Goal: Task Accomplishment & Management: Complete application form

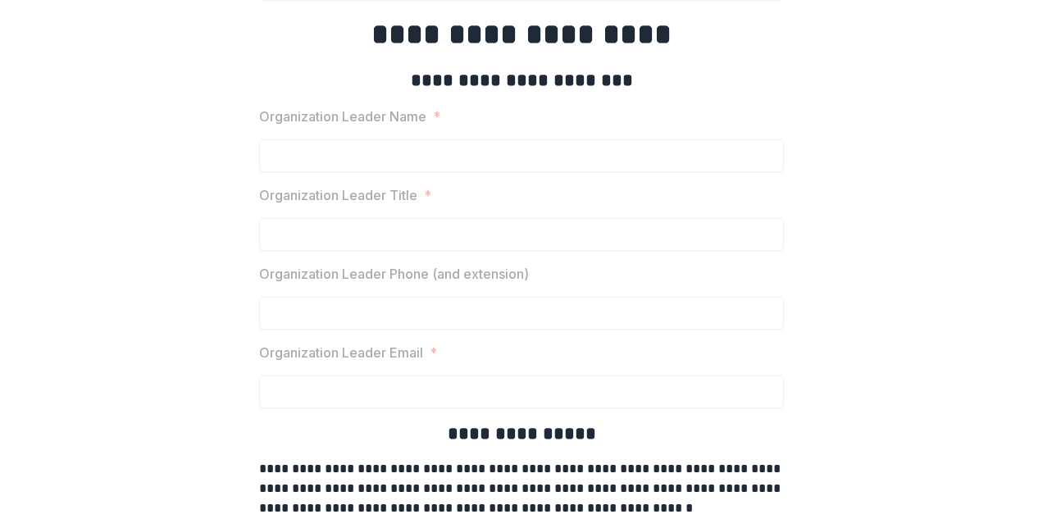
scroll to position [2395, 0]
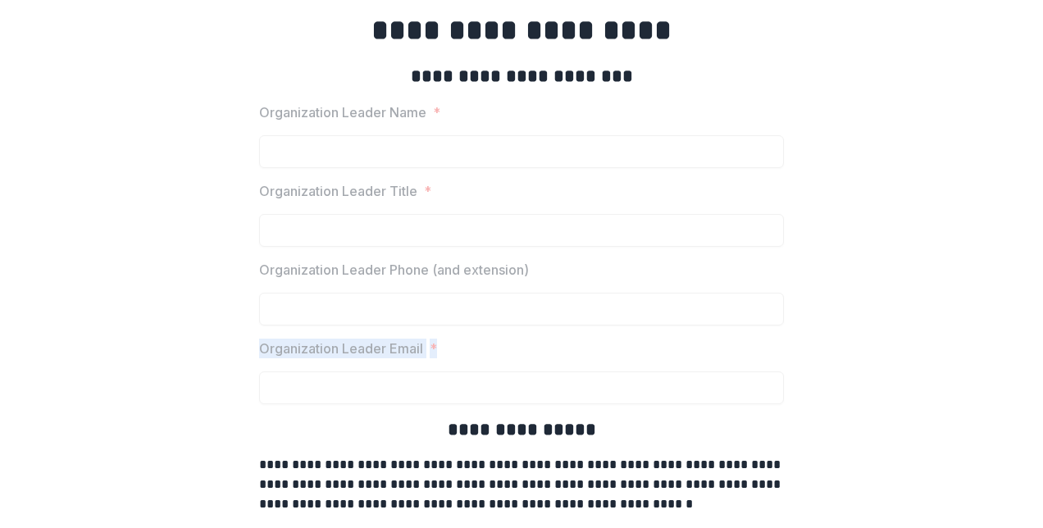
drag, startPoint x: 1038, startPoint y: 317, endPoint x: 1046, endPoint y: 369, distance: 53.1
click at [1043, 369] on html "**********" at bounding box center [521, 264] width 1043 height 528
click at [748, 260] on label "Organization Leader Phone (and extension)" at bounding box center [516, 270] width 515 height 20
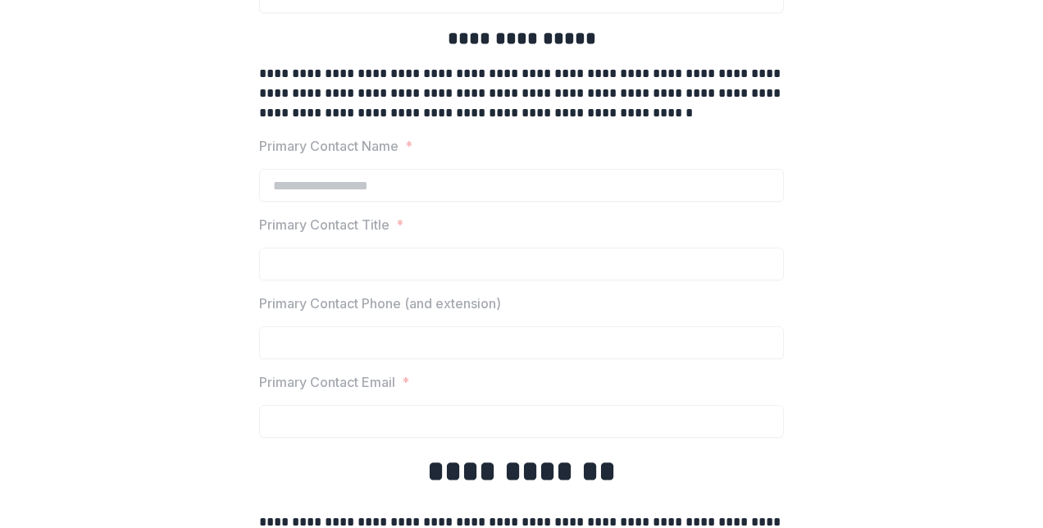
scroll to position [2796, 0]
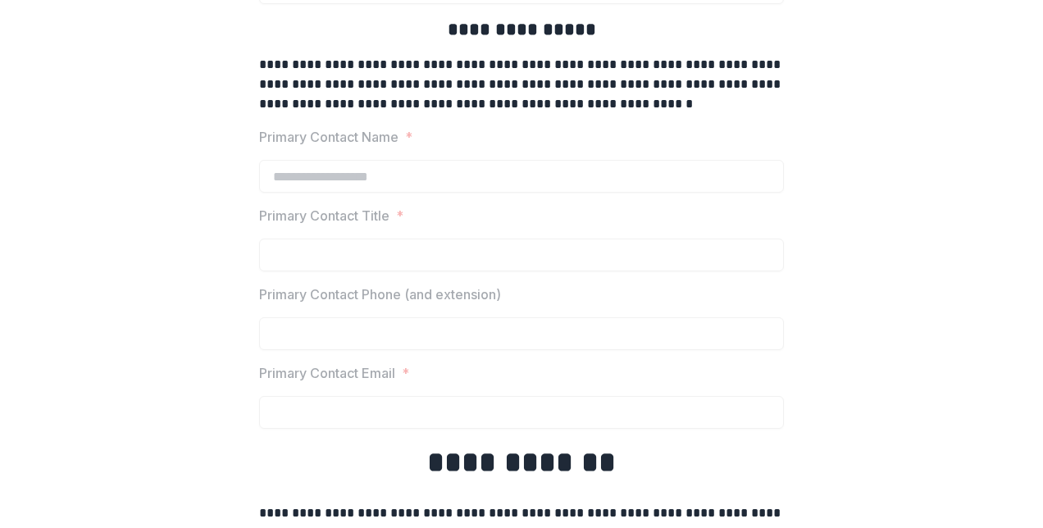
drag, startPoint x: 1039, startPoint y: 372, endPoint x: 899, endPoint y: 482, distance: 178.7
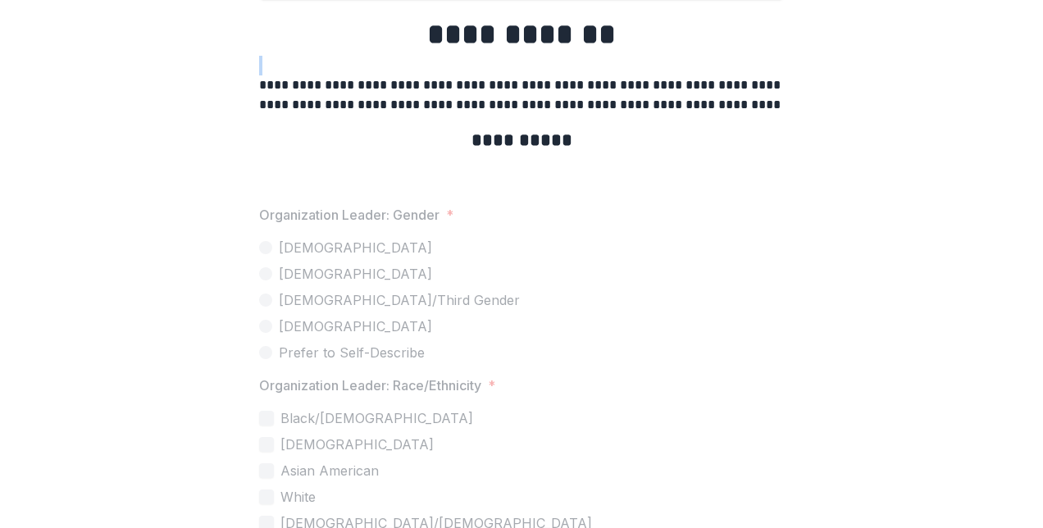
scroll to position [3214, 0]
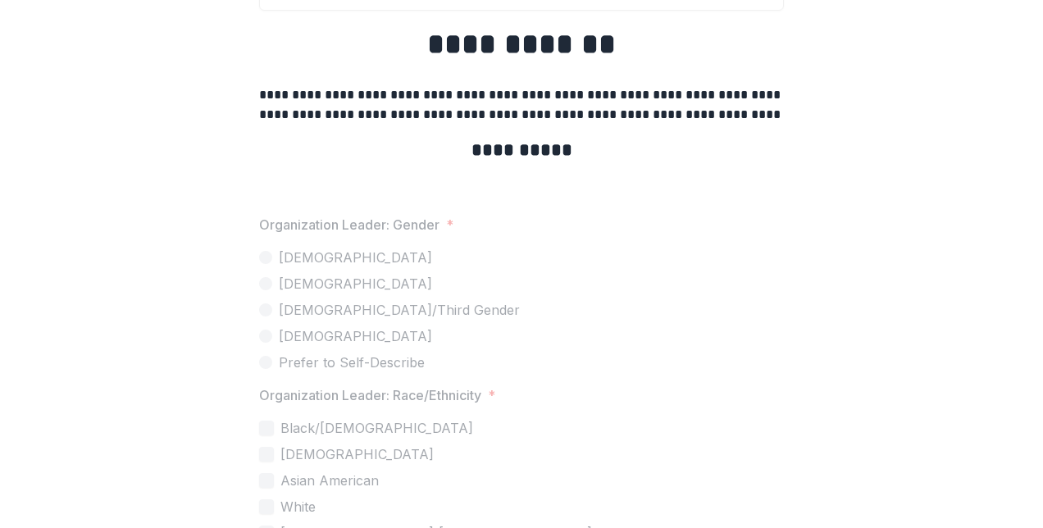
drag, startPoint x: 1037, startPoint y: 415, endPoint x: 1045, endPoint y: 450, distance: 35.4
click at [1043, 450] on html "**********" at bounding box center [521, 264] width 1043 height 528
drag, startPoint x: 1035, startPoint y: 410, endPoint x: 1041, endPoint y: 441, distance: 30.9
click at [1041, 441] on div "**********" at bounding box center [521, 264] width 1043 height 528
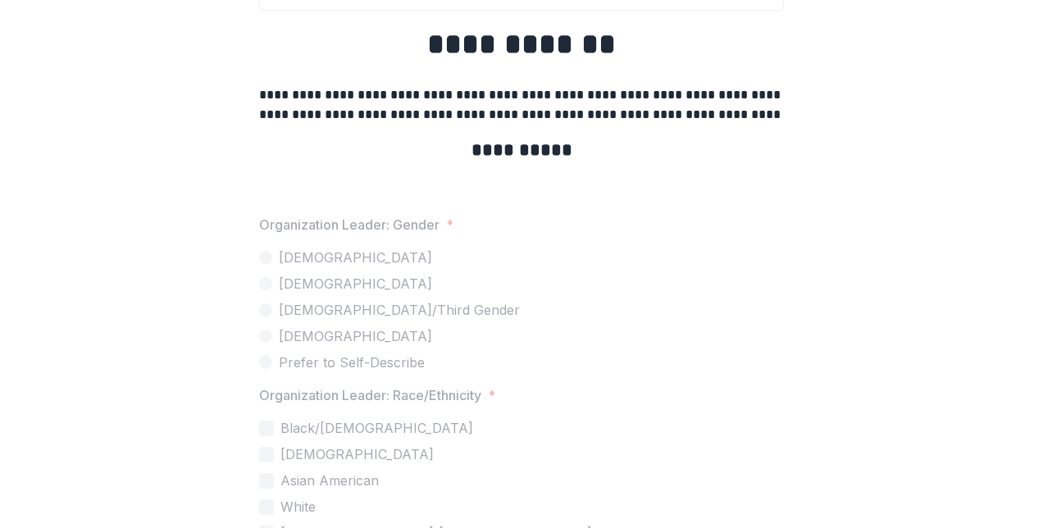
drag, startPoint x: 1041, startPoint y: 441, endPoint x: 876, endPoint y: 413, distance: 167.1
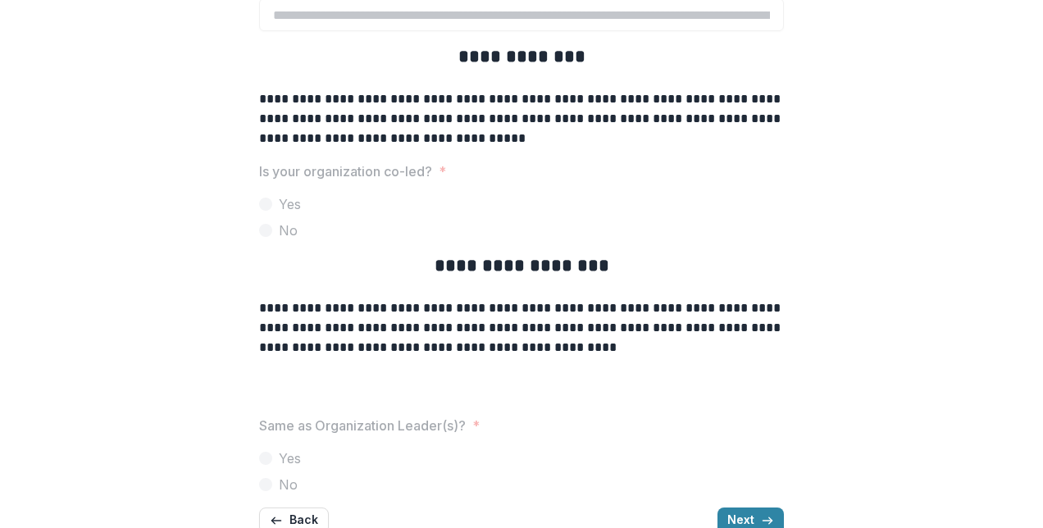
scroll to position [3964, 0]
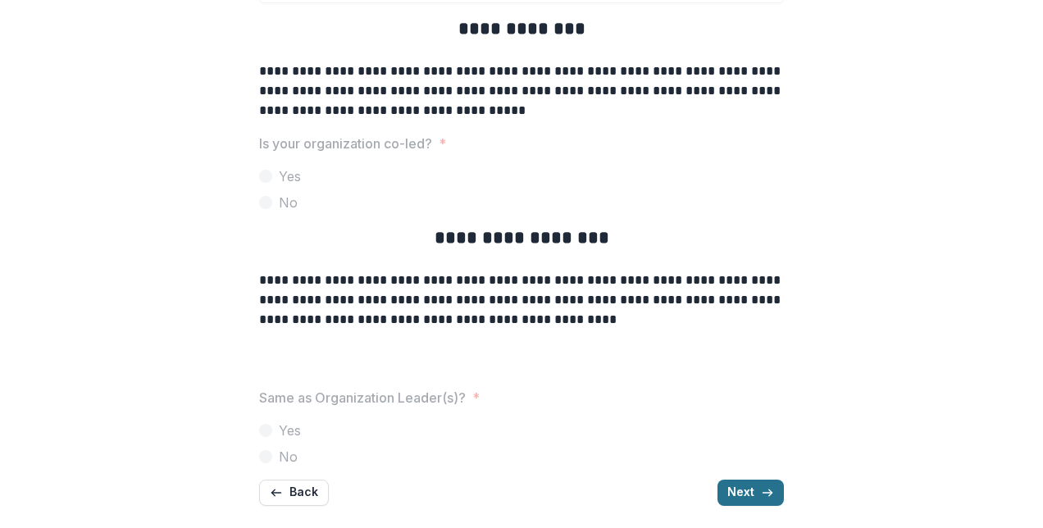
click at [748, 494] on button "Next" at bounding box center [751, 493] width 66 height 26
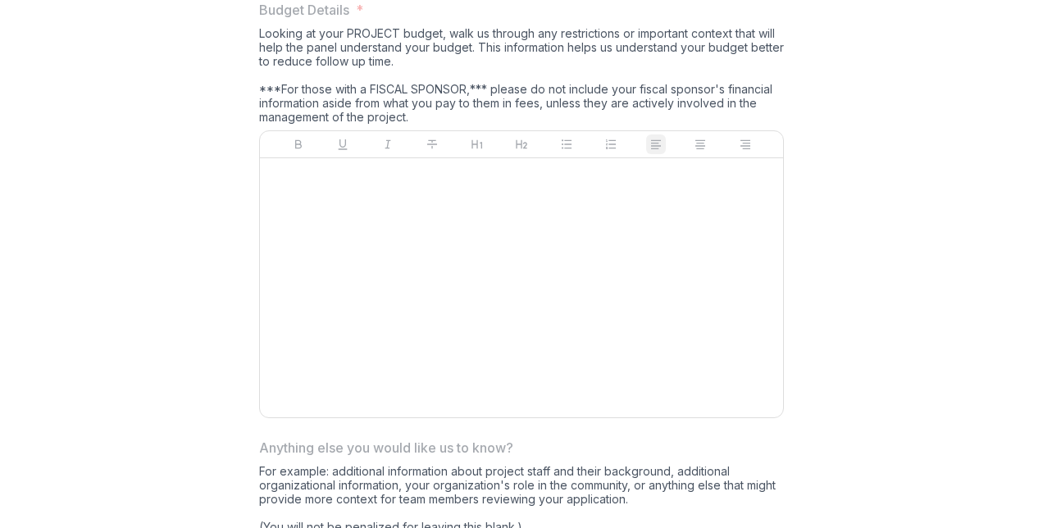
scroll to position [4689, 0]
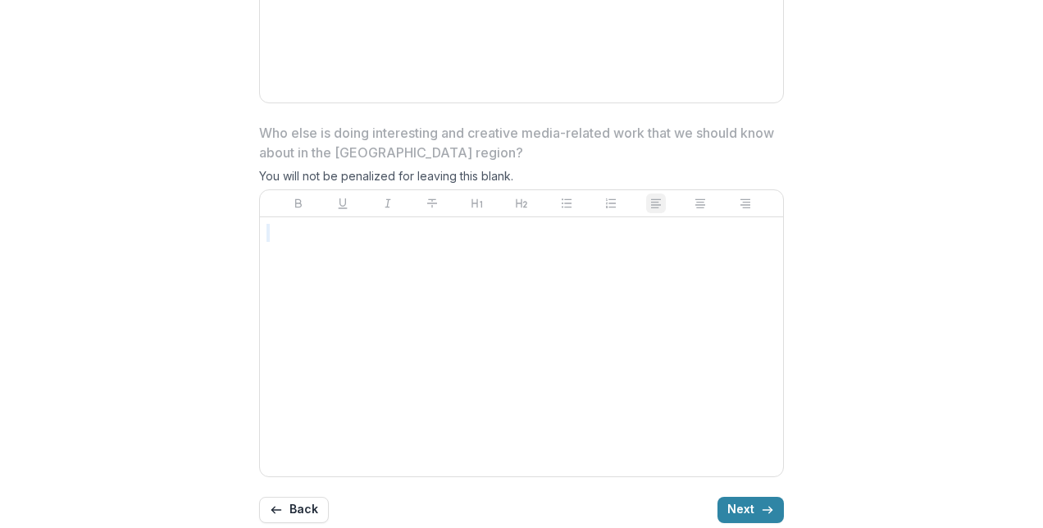
drag, startPoint x: 1036, startPoint y: 506, endPoint x: 1038, endPoint y: 412, distance: 94.4
click at [1038, 412] on div "**********" at bounding box center [521, 264] width 1043 height 528
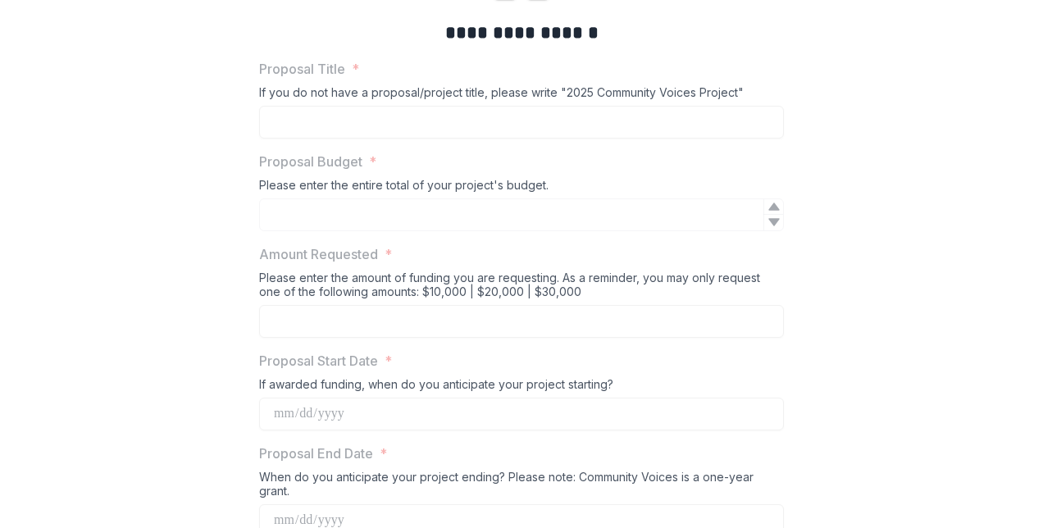
scroll to position [416, 0]
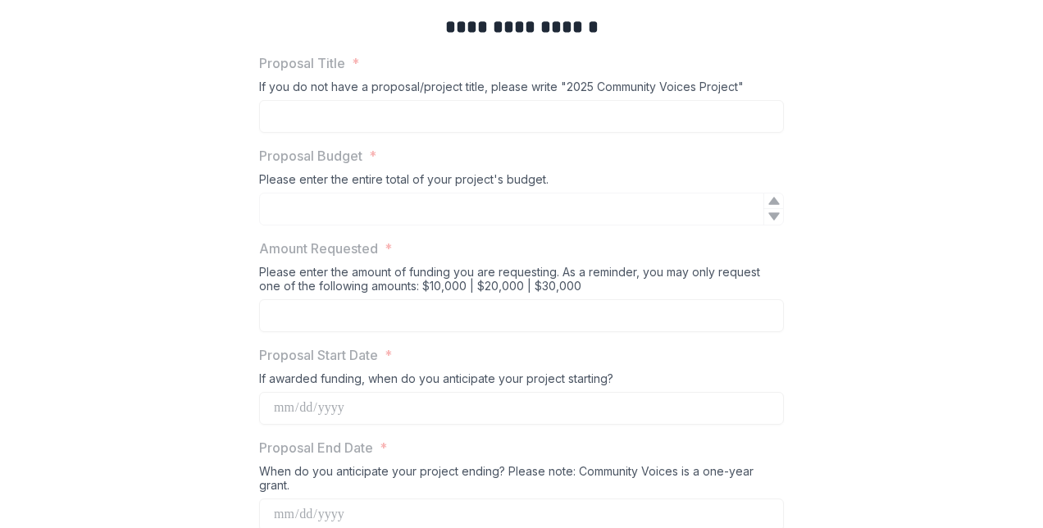
drag, startPoint x: 1039, startPoint y: 69, endPoint x: 640, endPoint y: 185, distance: 415.9
click at [640, 185] on div "Please enter the entire total of your project's budget." at bounding box center [521, 182] width 525 height 21
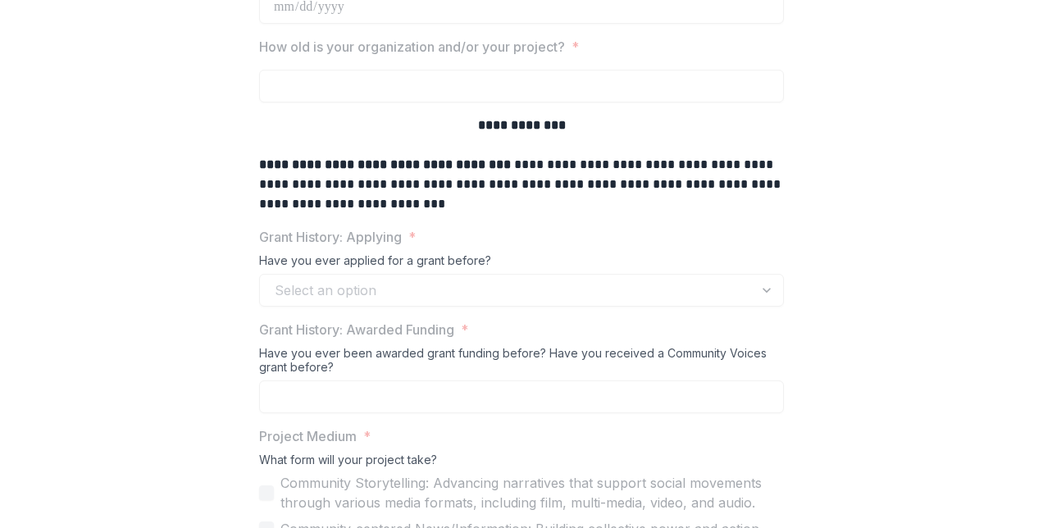
scroll to position [929, 0]
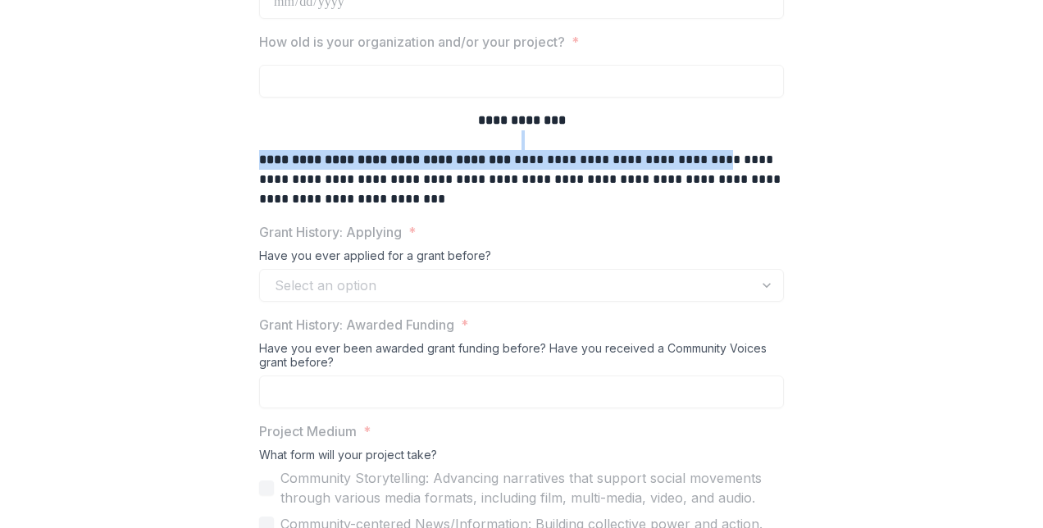
drag, startPoint x: 1037, startPoint y: 118, endPoint x: 1046, endPoint y: 164, distance: 46.8
click at [1043, 164] on html "**********" at bounding box center [521, 264] width 1043 height 528
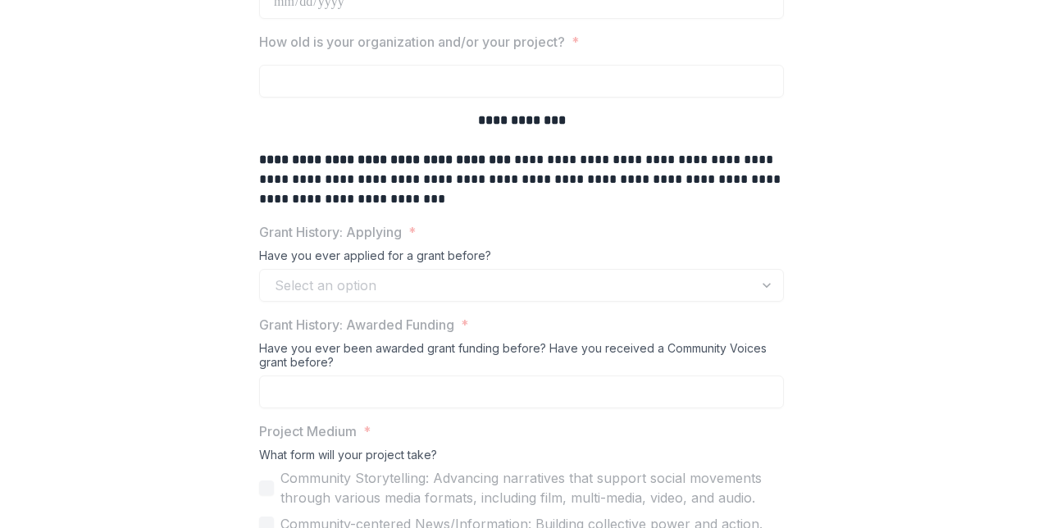
drag, startPoint x: 1046, startPoint y: 164, endPoint x: 868, endPoint y: 175, distance: 178.3
drag, startPoint x: 1042, startPoint y: 124, endPoint x: 619, endPoint y: 300, distance: 458.6
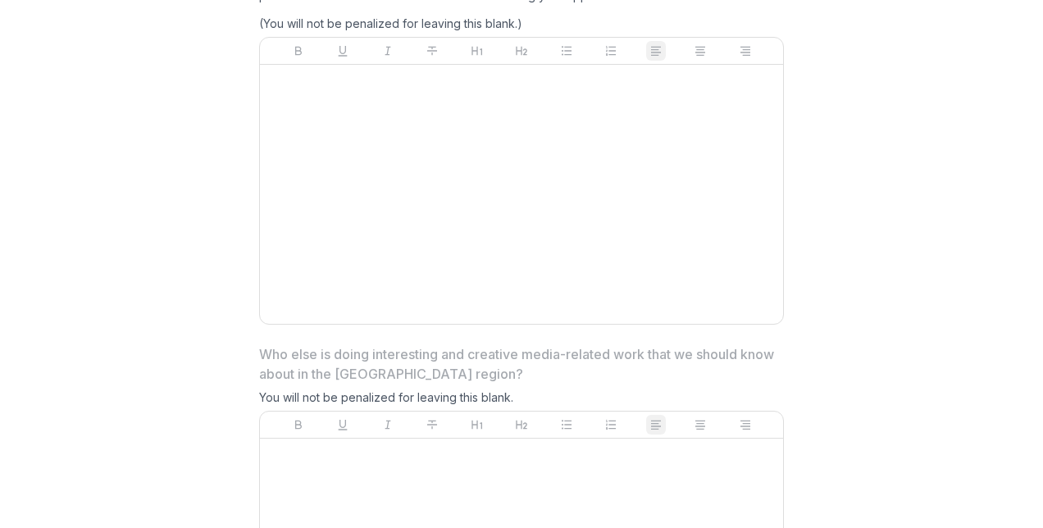
scroll to position [4689, 0]
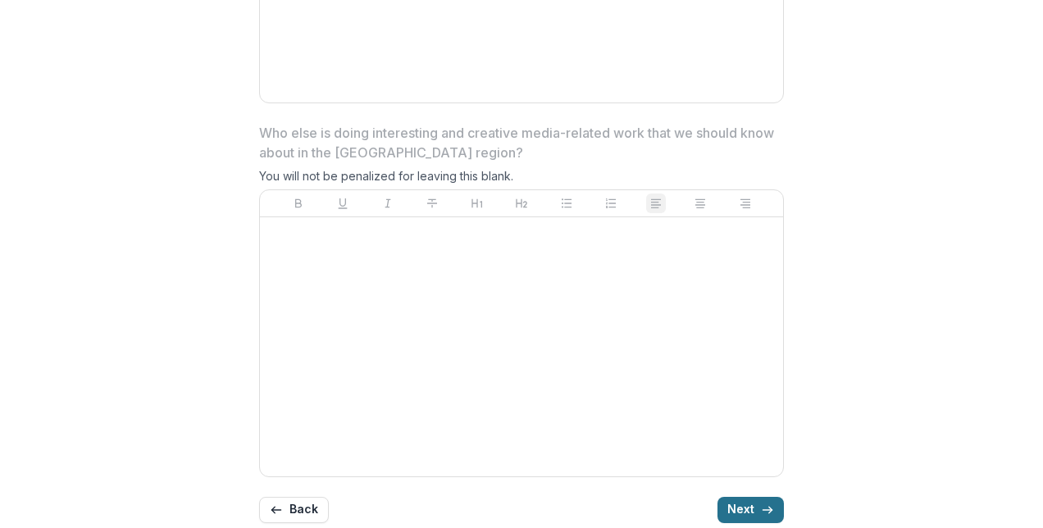
click at [760, 497] on button "Next" at bounding box center [751, 510] width 66 height 26
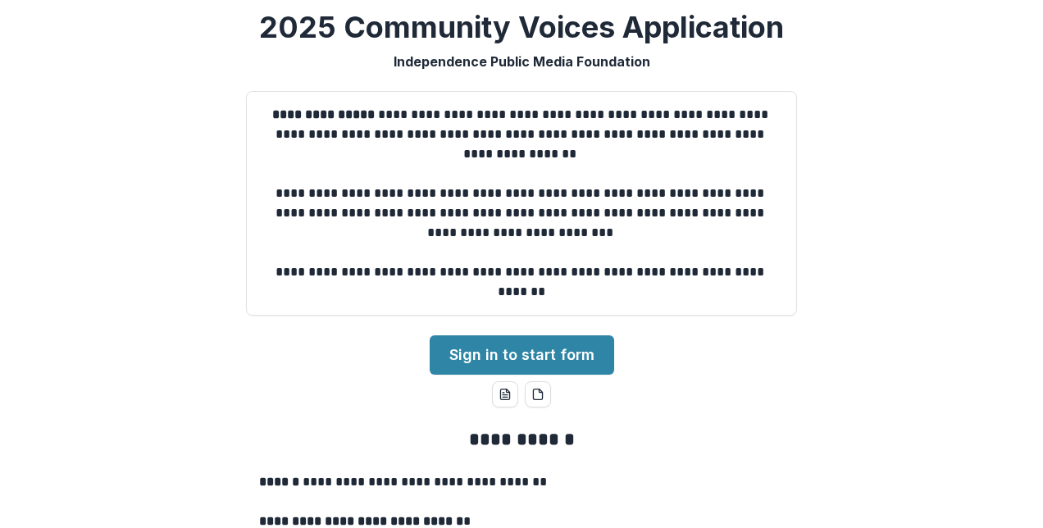
scroll to position [0, 0]
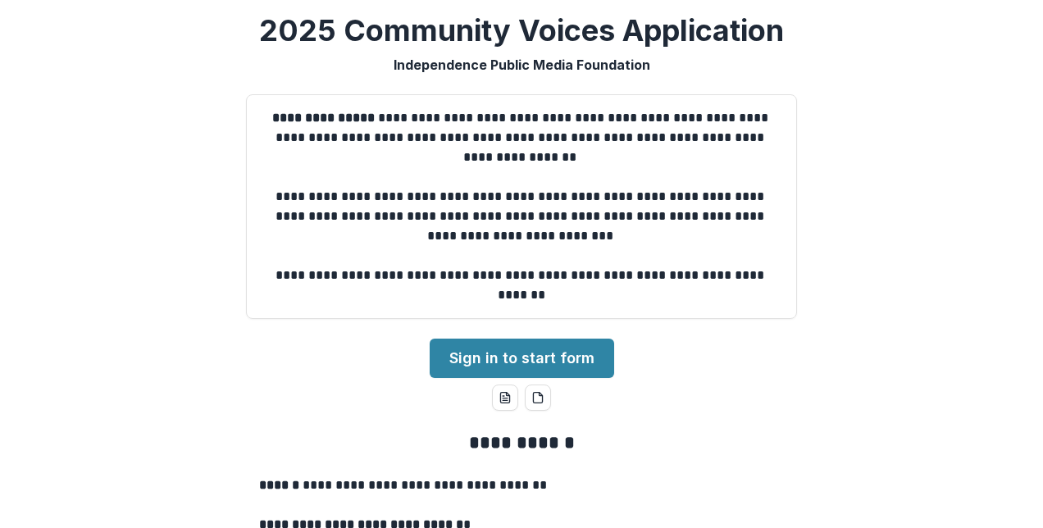
drag, startPoint x: 1034, startPoint y: 171, endPoint x: 1046, endPoint y: 189, distance: 21.8
drag, startPoint x: 1046, startPoint y: 189, endPoint x: 725, endPoint y: 354, distance: 360.6
click at [725, 354] on div "**********" at bounding box center [521, 264] width 1043 height 528
